Goal: Information Seeking & Learning: Find specific fact

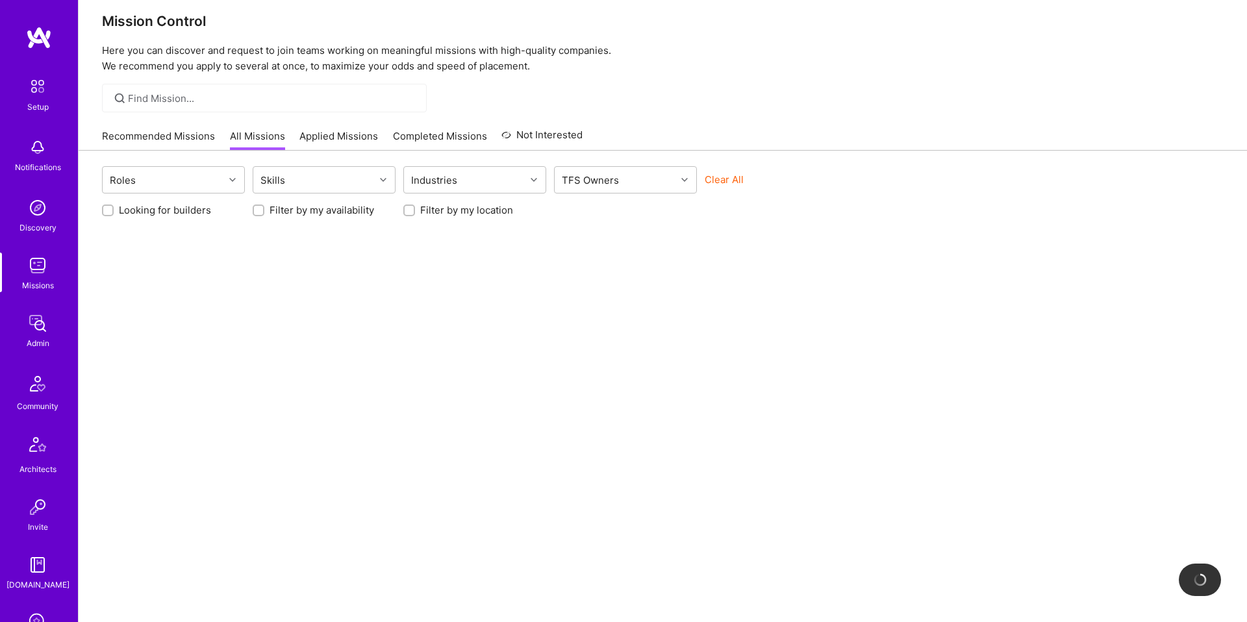
scroll to position [212, 0]
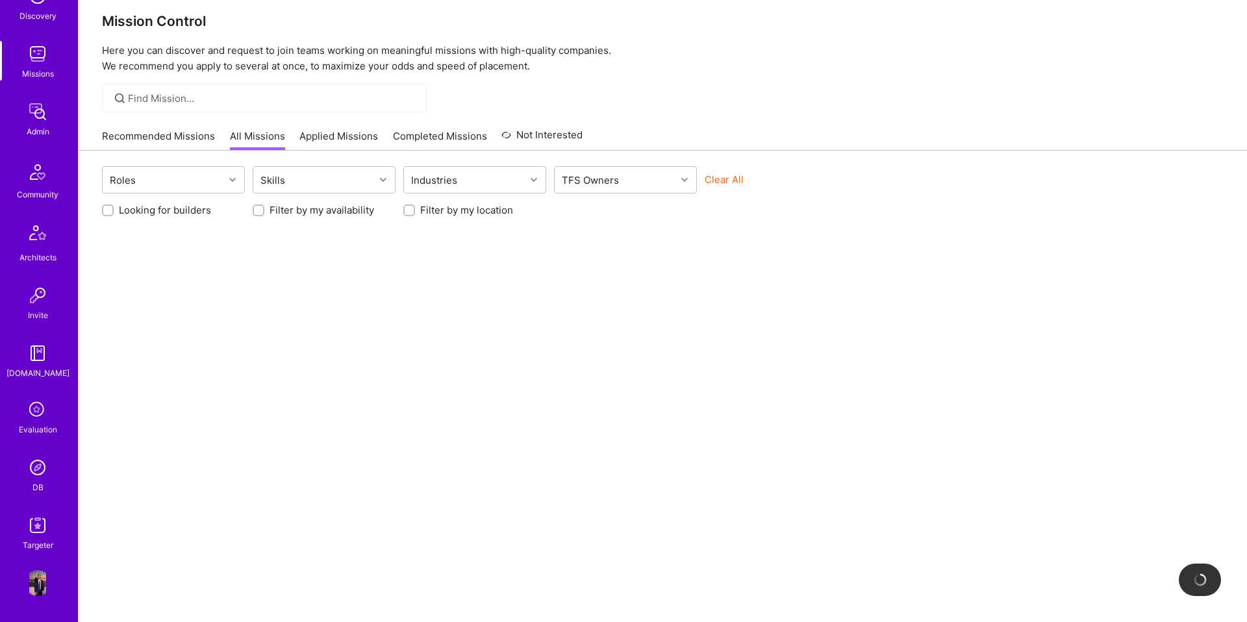
click at [37, 476] on img at bounding box center [38, 468] width 26 height 26
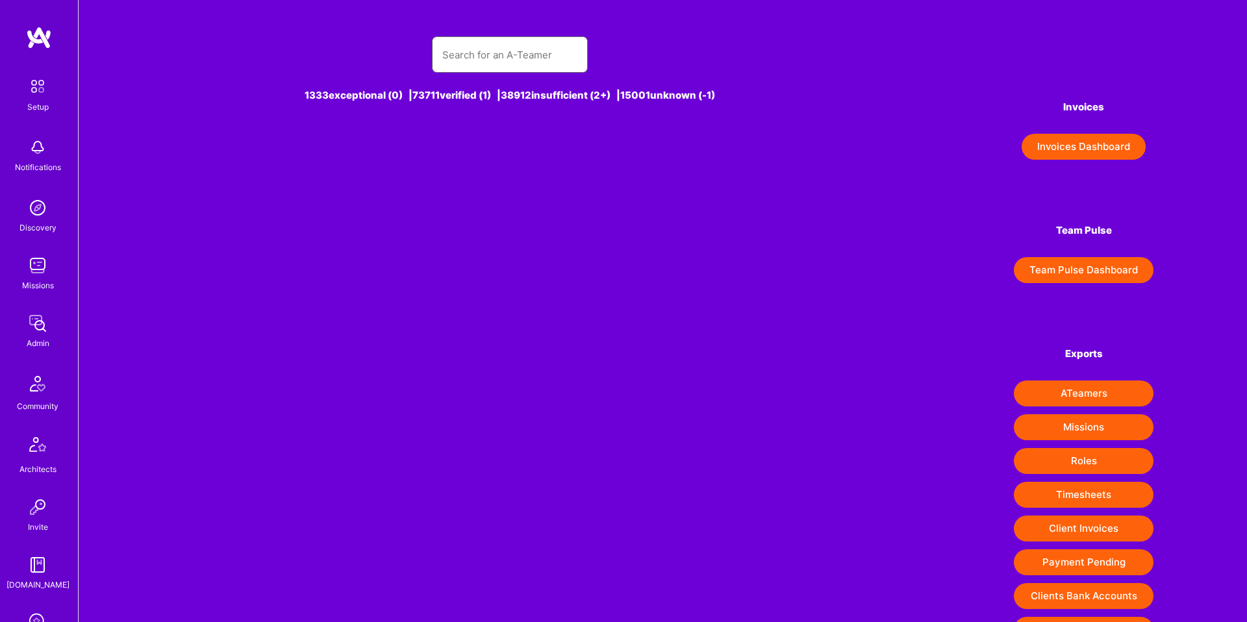
click at [466, 68] on input "text" at bounding box center [509, 54] width 135 height 33
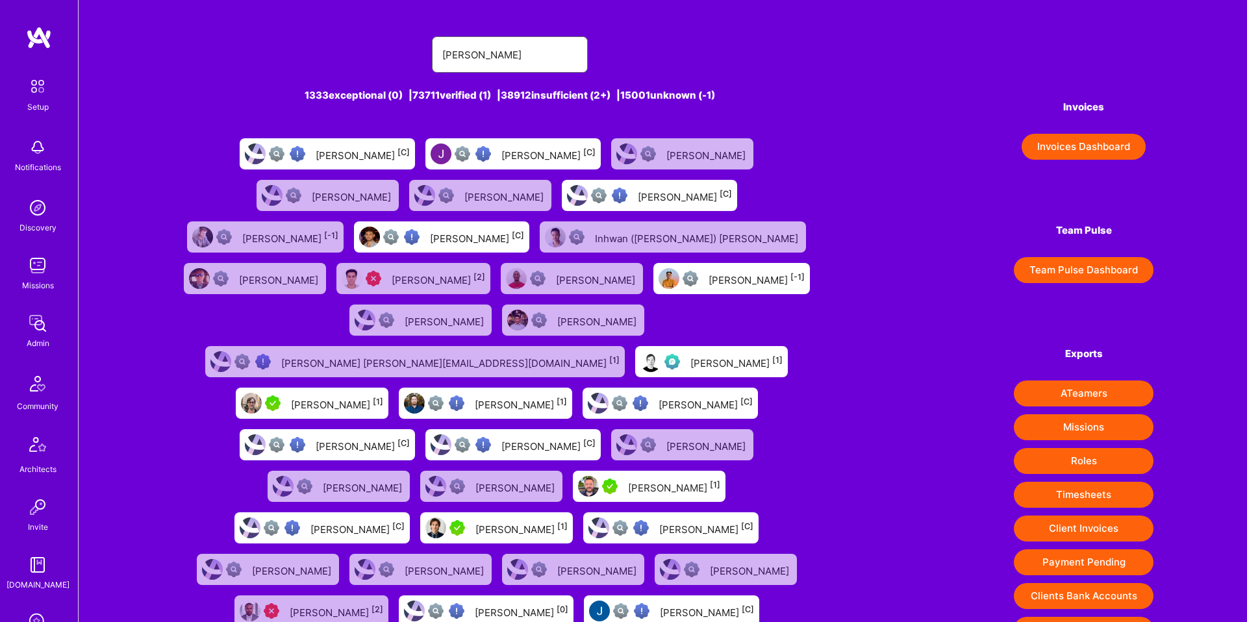
click at [483, 58] on input "[PERSON_NAME]" at bounding box center [509, 54] width 135 height 33
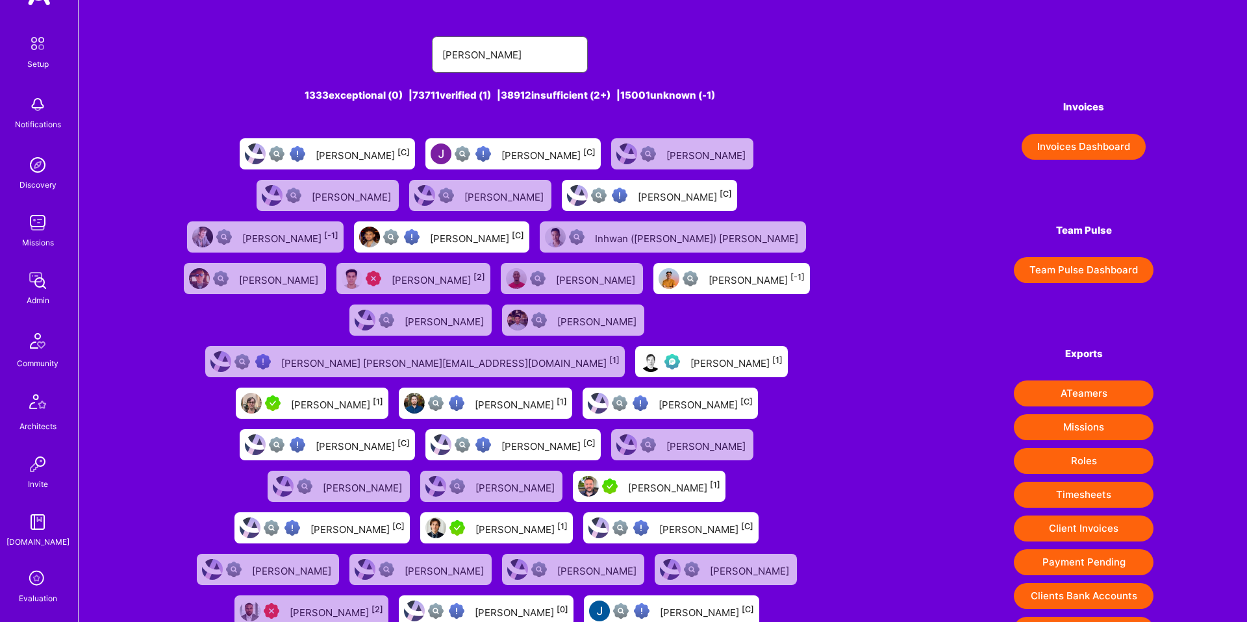
scroll to position [212, 0]
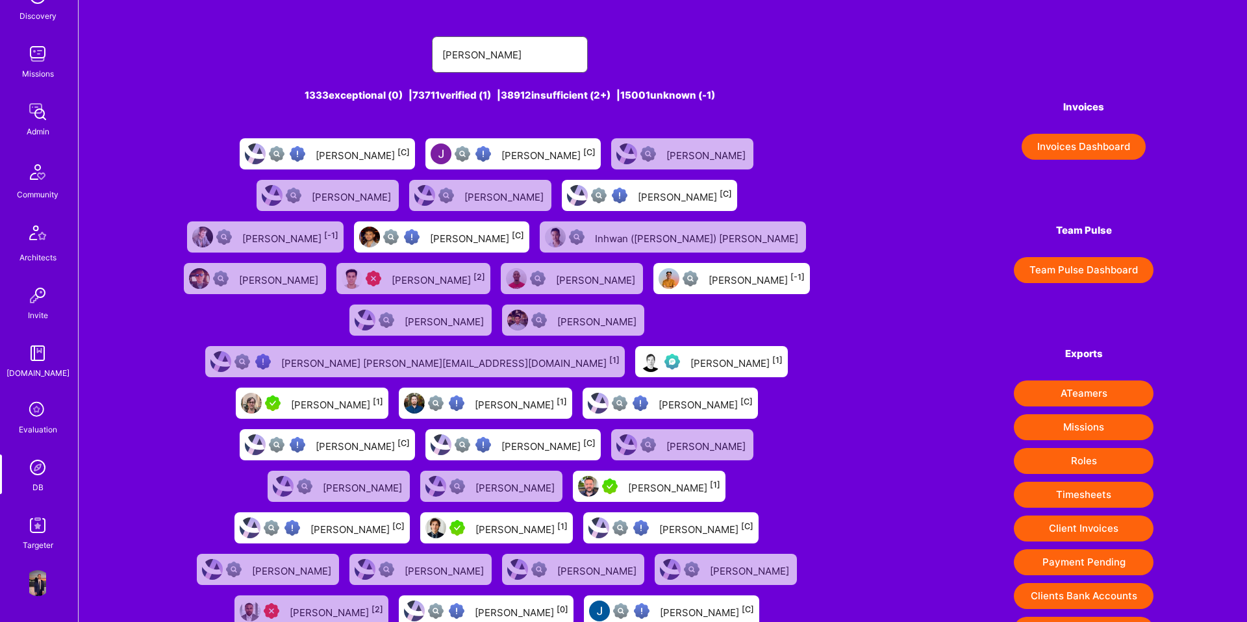
type input "[PERSON_NAME]"
click at [41, 516] on img at bounding box center [38, 526] width 26 height 26
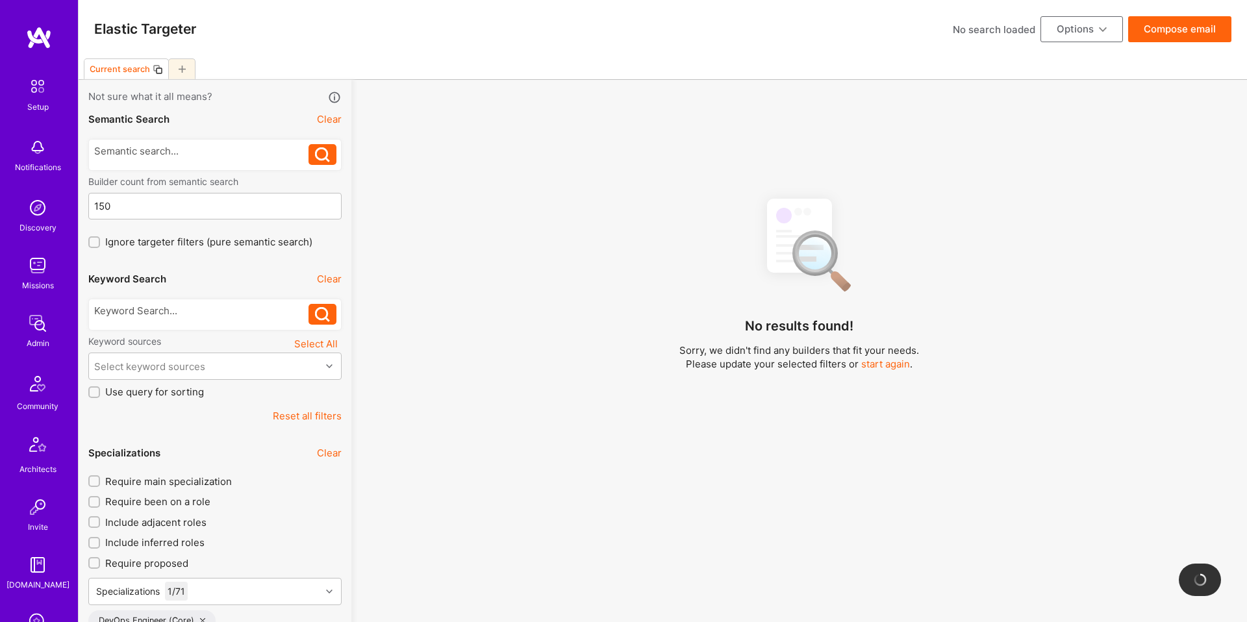
click at [185, 162] on div at bounding box center [201, 154] width 215 height 21
click at [181, 155] on div at bounding box center [201, 151] width 215 height 14
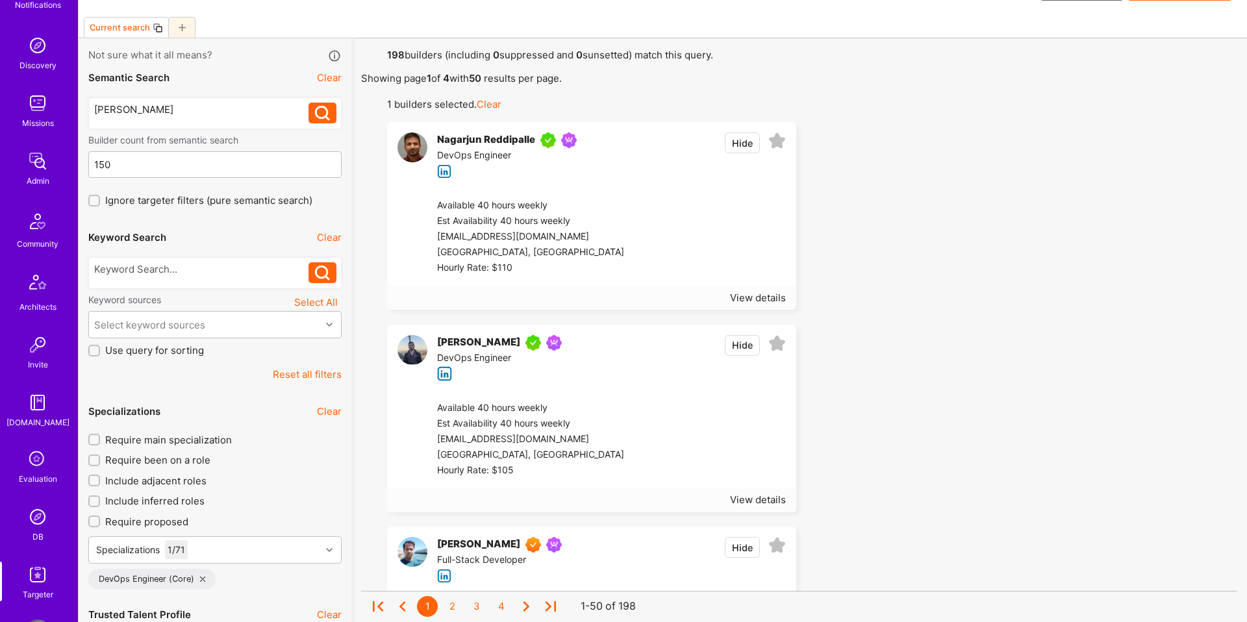
scroll to position [212, 0]
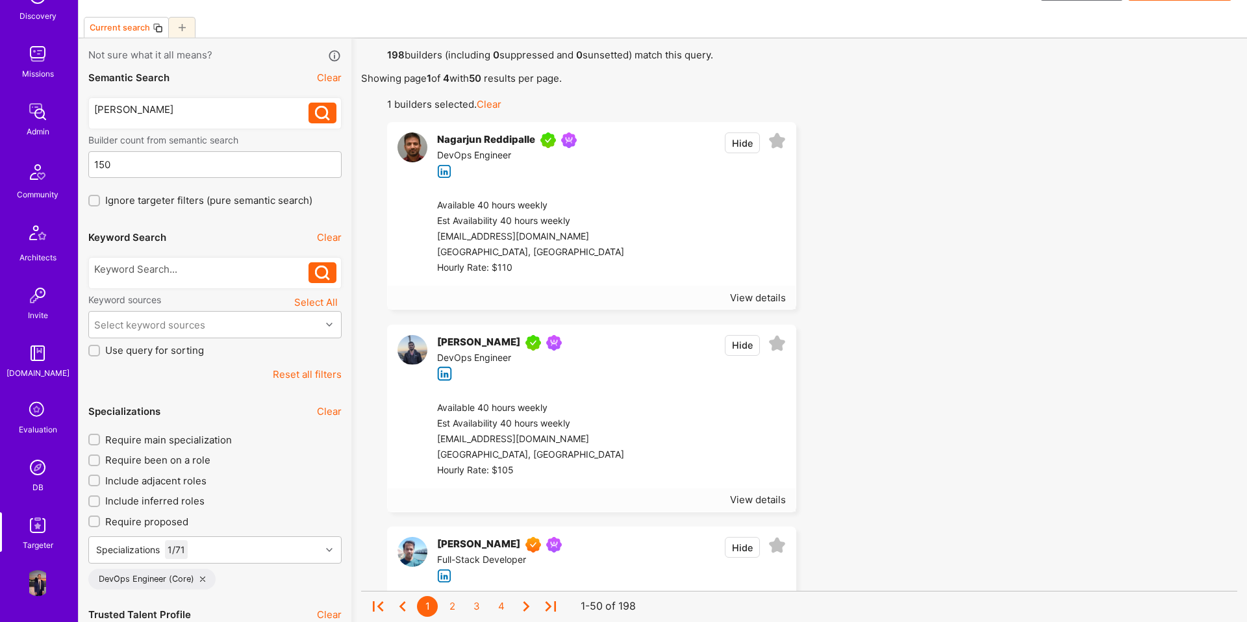
click at [41, 527] on img at bounding box center [38, 526] width 26 height 26
click at [144, 111] on div "[PERSON_NAME]" at bounding box center [201, 110] width 215 height 14
click at [140, 114] on div "[PERSON_NAME]" at bounding box center [201, 110] width 215 height 14
